Goal: Task Accomplishment & Management: Complete application form

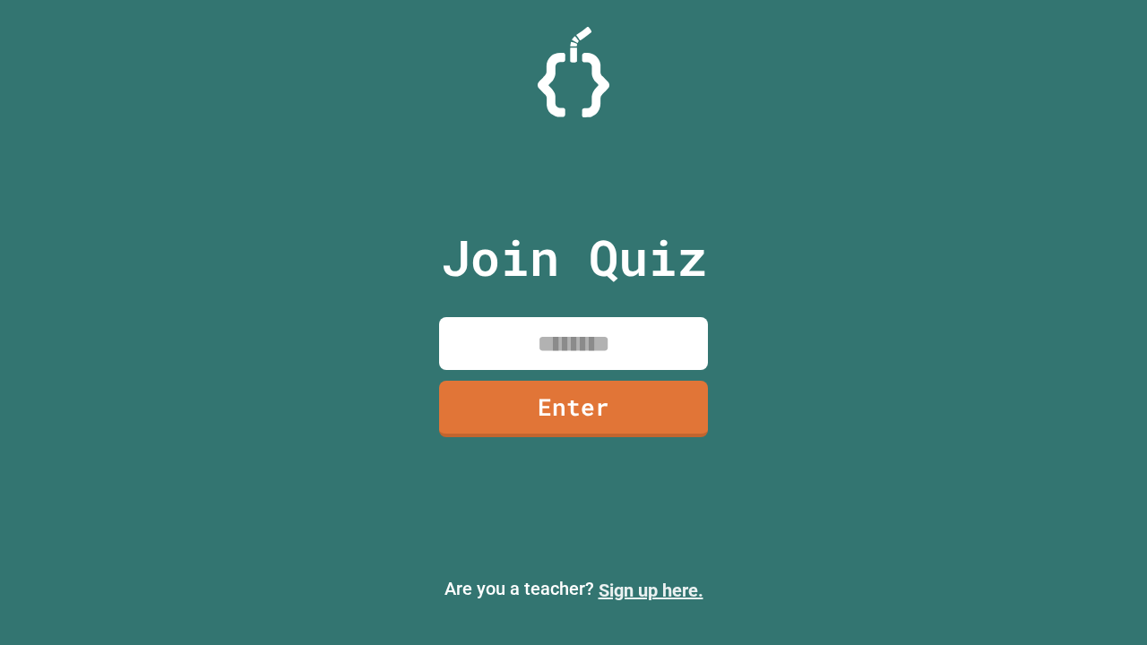
click at [650, 590] on link "Sign up here." at bounding box center [650, 591] width 105 height 22
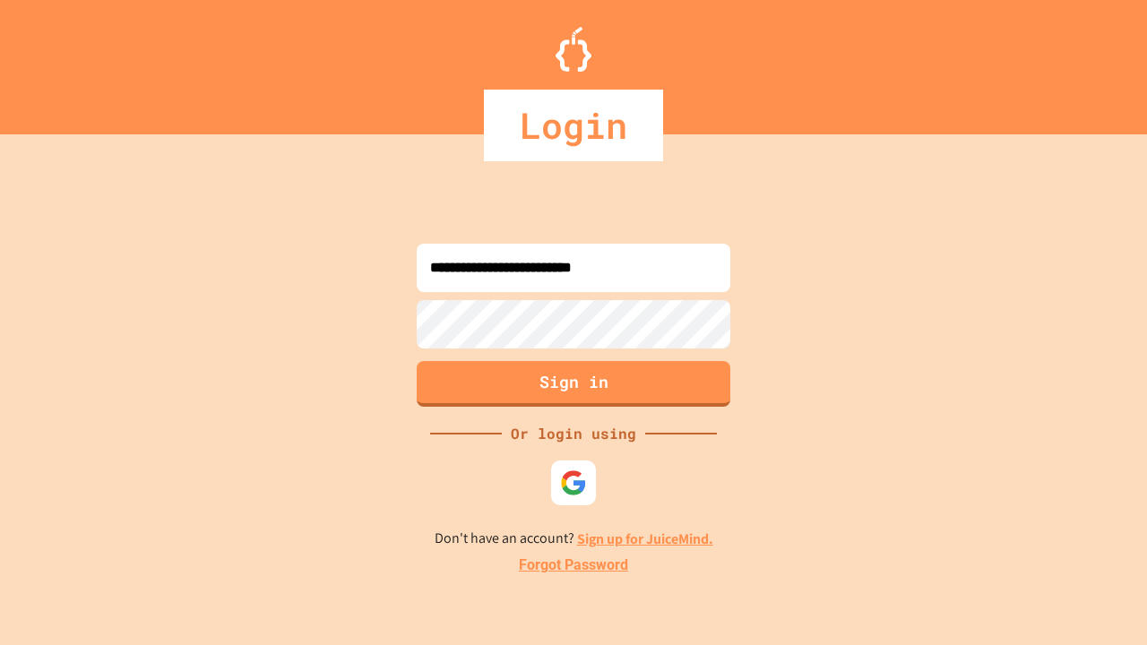
type input "**********"
